Goal: Task Accomplishment & Management: Manage account settings

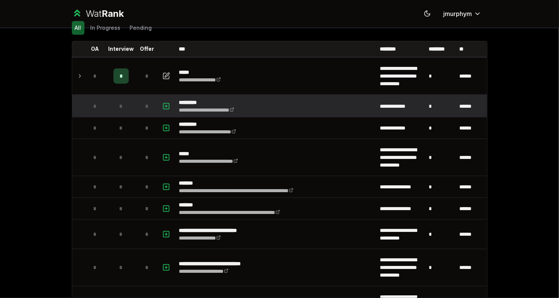
scroll to position [38, 0]
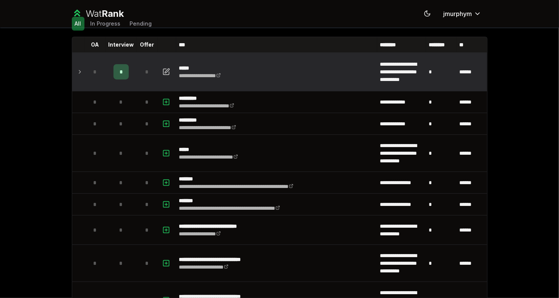
click at [73, 68] on td at bounding box center [78, 71] width 12 height 37
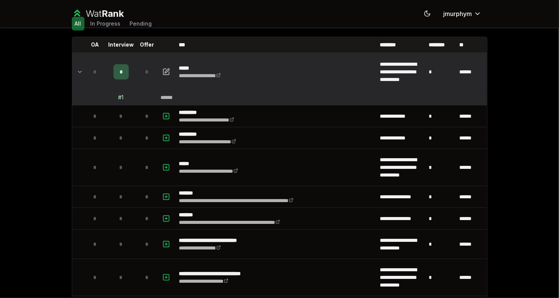
click at [77, 68] on icon at bounding box center [80, 71] width 6 height 9
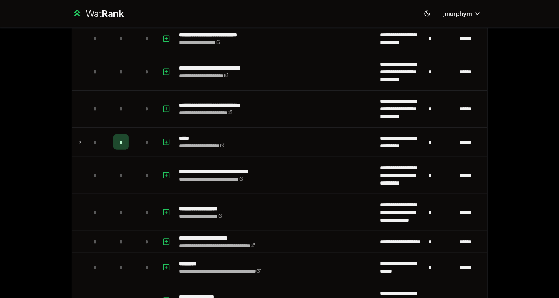
scroll to position [229, 0]
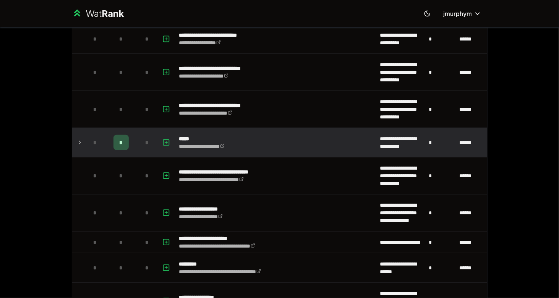
click at [77, 141] on icon at bounding box center [80, 142] width 6 height 9
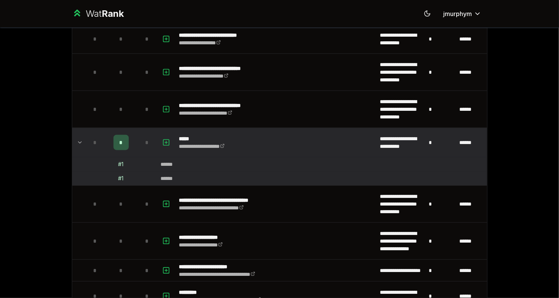
click at [78, 142] on icon at bounding box center [79, 143] width 3 height 2
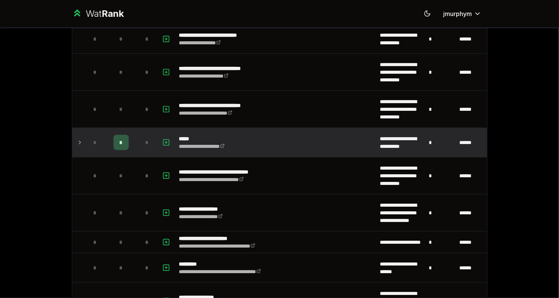
click at [77, 141] on icon at bounding box center [80, 142] width 6 height 9
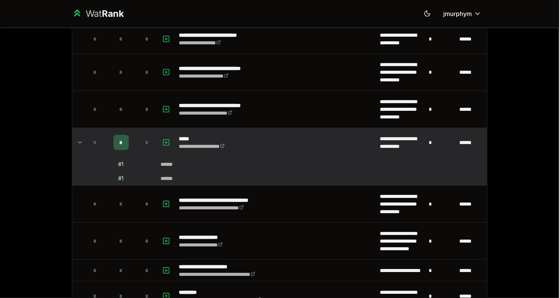
click at [78, 142] on icon at bounding box center [79, 143] width 3 height 2
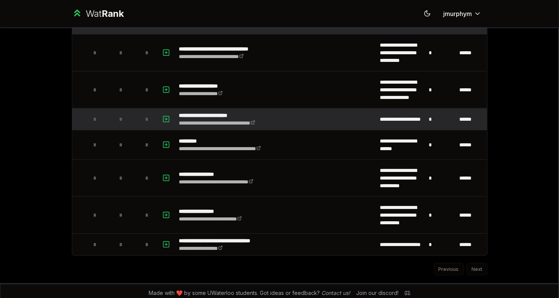
scroll to position [354, 0]
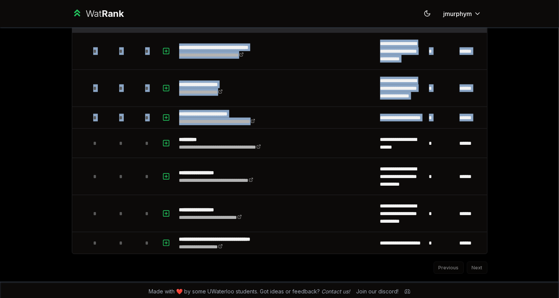
drag, startPoint x: 83, startPoint y: 137, endPoint x: 497, endPoint y: 245, distance: 427.8
click at [497, 245] on div "**********" at bounding box center [279, 149] width 559 height 298
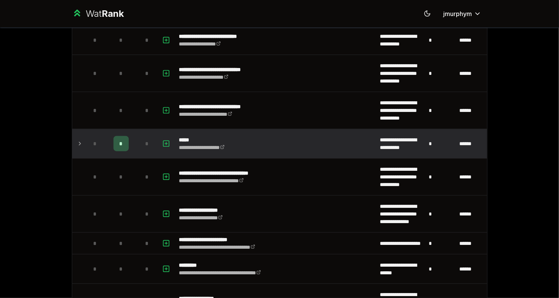
scroll to position [229, 0]
